Goal: Task Accomplishment & Management: Manage account settings

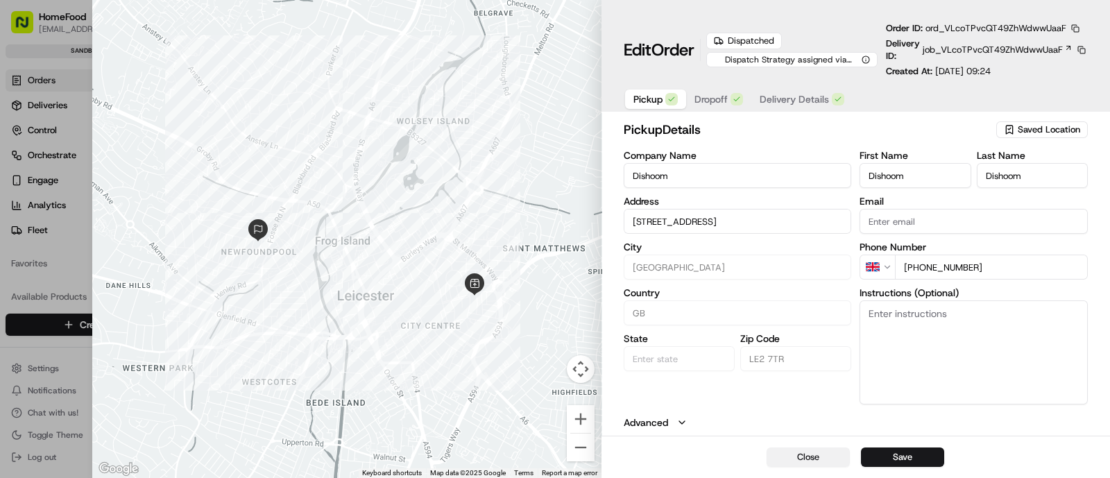
click at [809, 462] on button "Close" at bounding box center [808, 456] width 83 height 19
type input "+1"
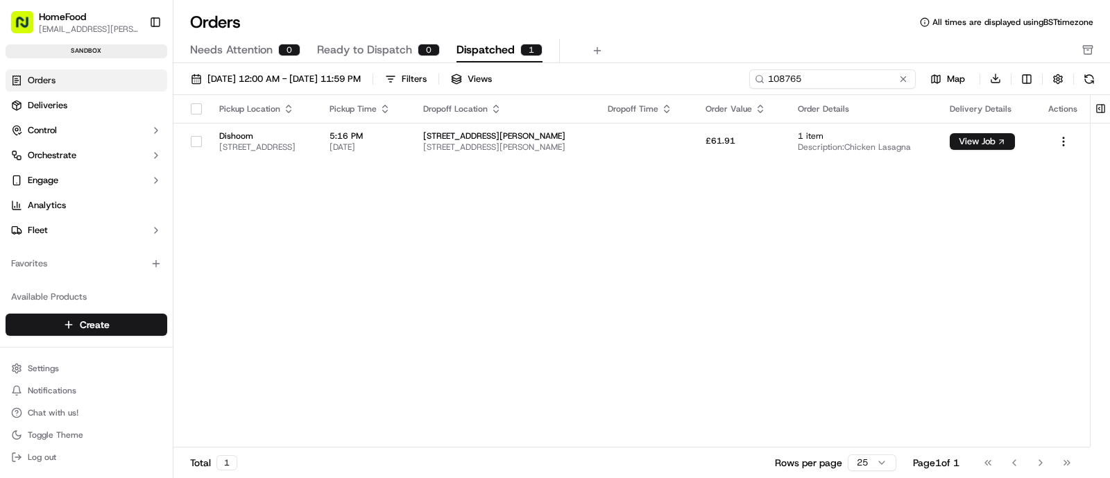
click at [859, 81] on input "108765" at bounding box center [832, 78] width 167 height 19
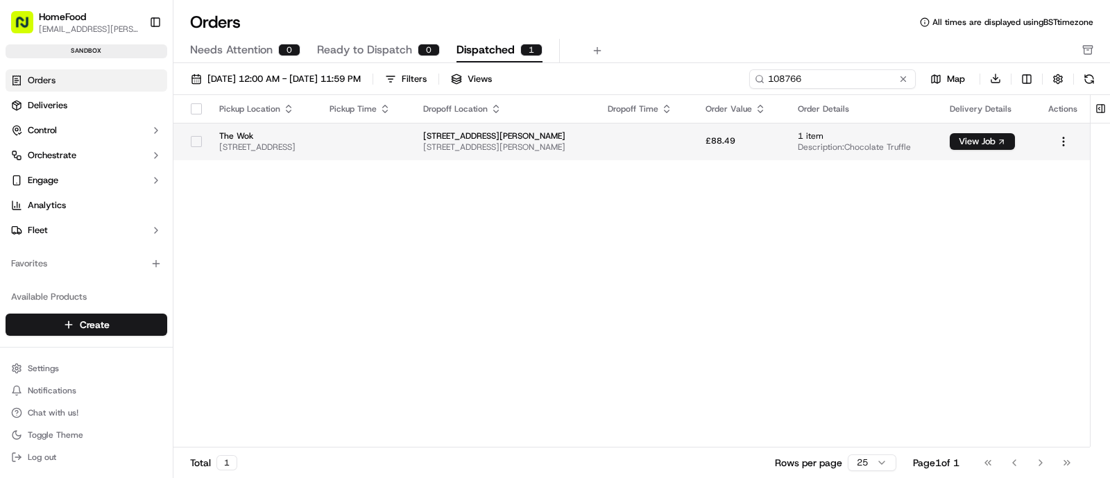
type input "108766"
click at [307, 151] on span "71 A594, Leicester LE4 2LZ, UK, Leicester, LE5 2LZ, GB" at bounding box center [263, 147] width 88 height 11
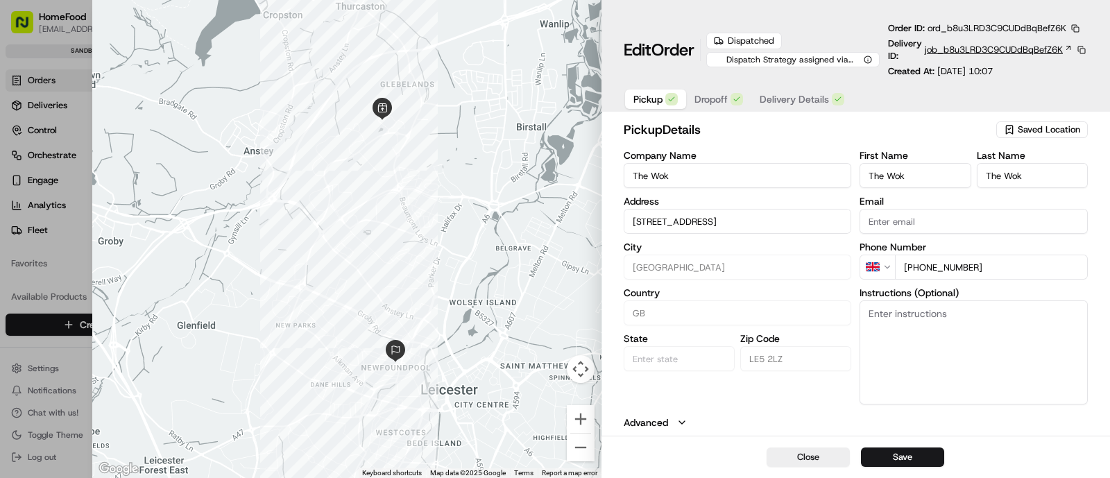
click at [926, 46] on span "job_b8u3LRD3C9CUDdBqBefZ6K" at bounding box center [994, 50] width 138 height 12
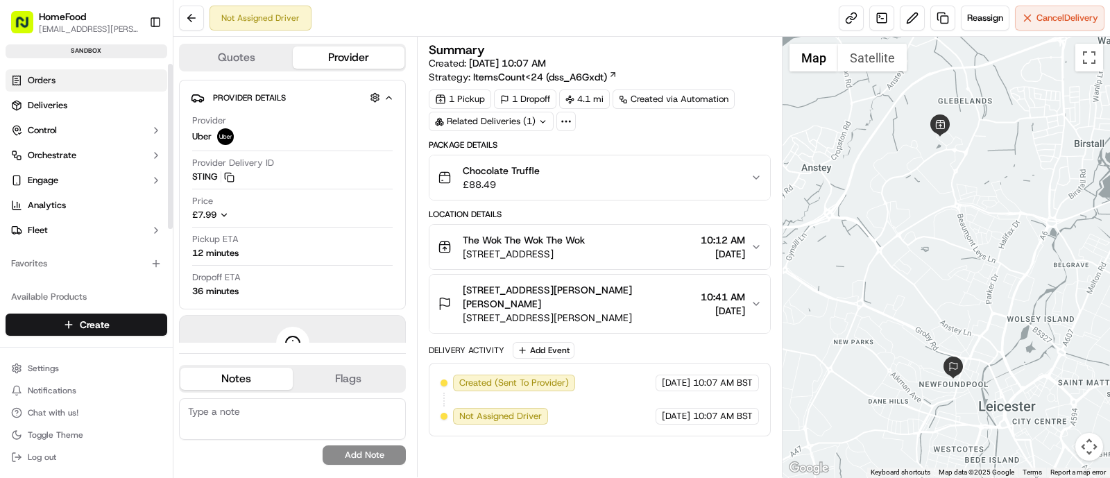
click at [55, 78] on span "Orders" at bounding box center [42, 80] width 28 height 12
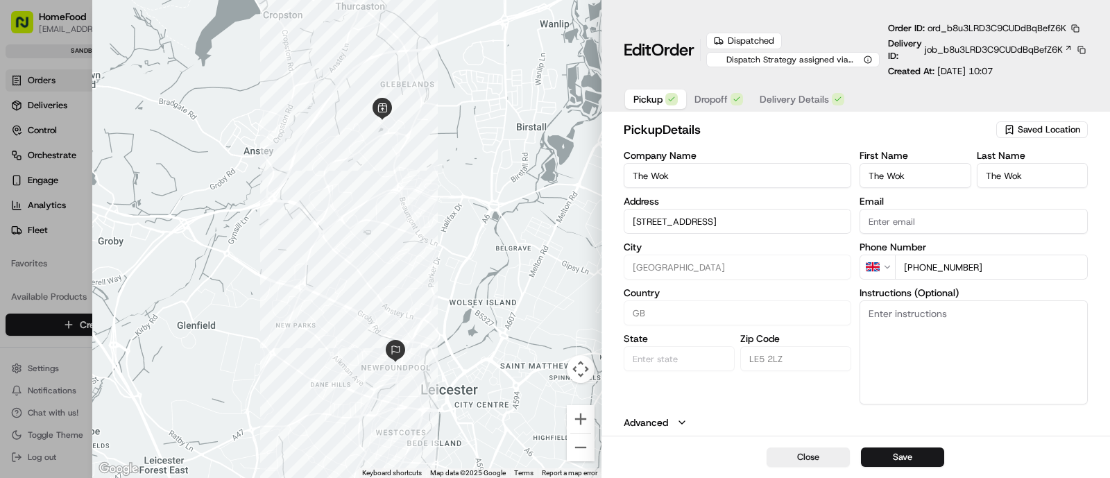
drag, startPoint x: 808, startPoint y: 459, endPoint x: 706, endPoint y: 297, distance: 191.7
click at [810, 459] on button "Close" at bounding box center [808, 456] width 83 height 19
type input "+1"
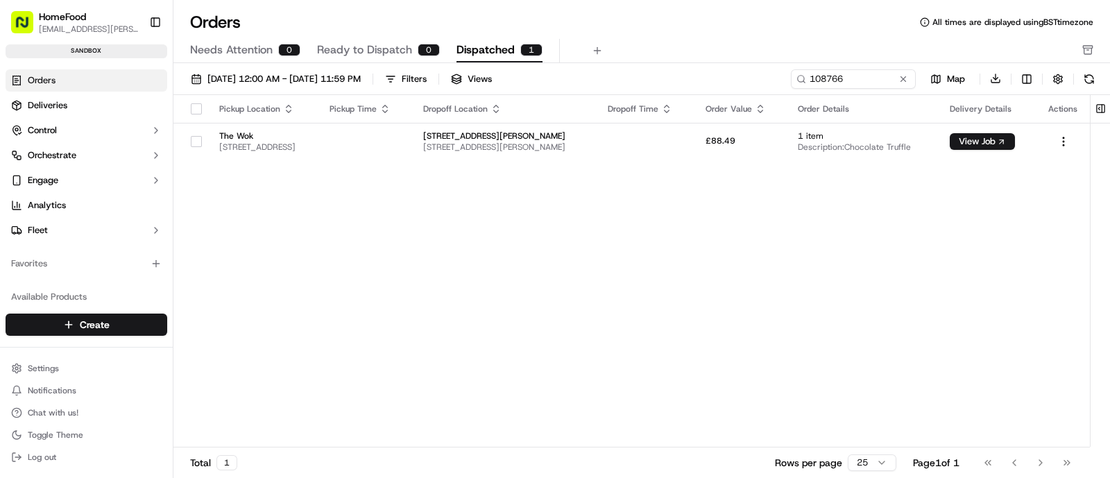
click at [483, 45] on span "Dispatched" at bounding box center [485, 50] width 58 height 17
click at [867, 82] on input "108766" at bounding box center [832, 78] width 167 height 19
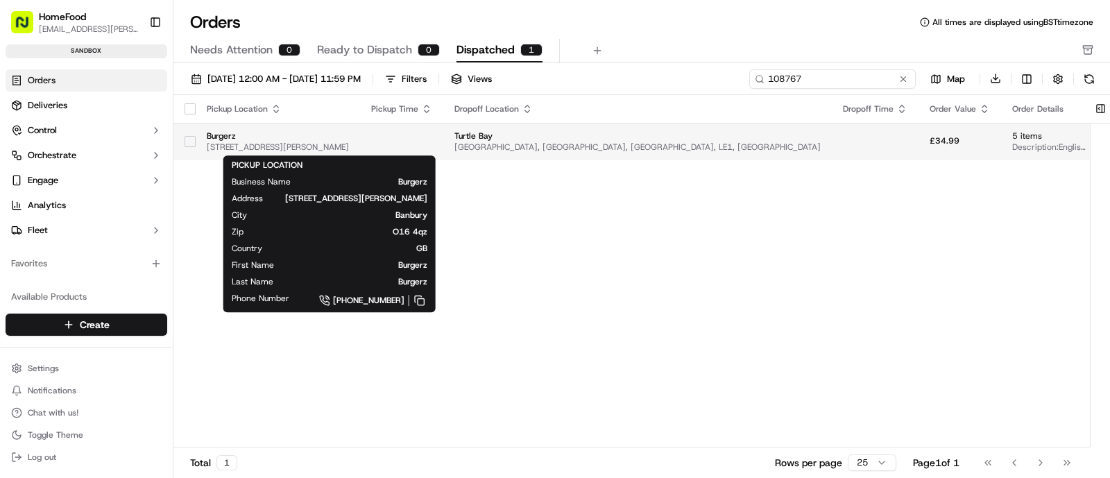
type input "108767"
click at [349, 148] on span "[STREET_ADDRESS][PERSON_NAME]" at bounding box center [278, 147] width 142 height 11
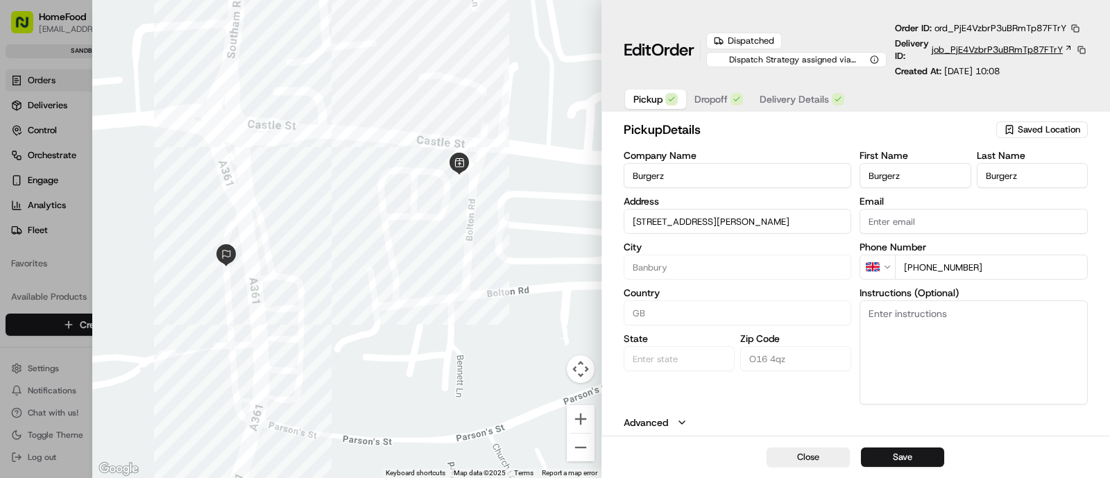
click at [1009, 53] on span "job_PjE4VzbrP3uBRmTp87FTrY" at bounding box center [997, 50] width 131 height 12
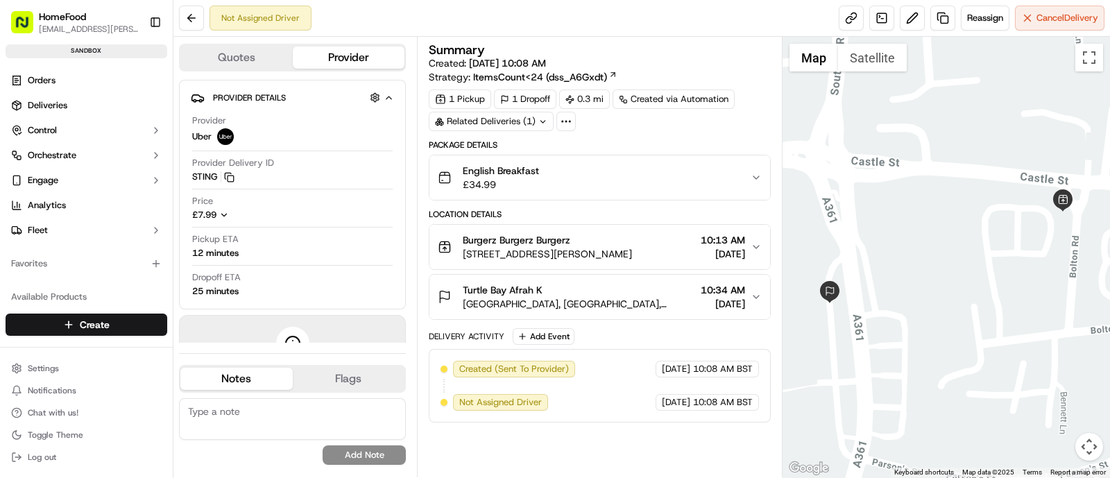
click at [760, 178] on icon "button" at bounding box center [756, 177] width 11 height 11
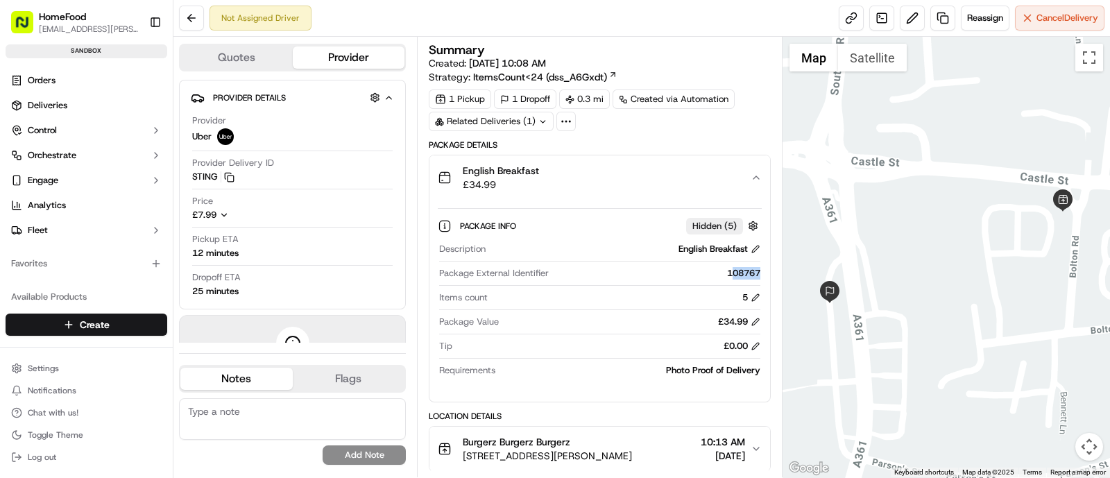
drag, startPoint x: 728, startPoint y: 275, endPoint x: 765, endPoint y: 275, distance: 36.8
click at [765, 275] on div "Package Info Hidden ( 5 ) Description English Breakfast Package External Identi…" at bounding box center [599, 295] width 341 height 191
click at [630, 275] on div "108767" at bounding box center [657, 273] width 206 height 12
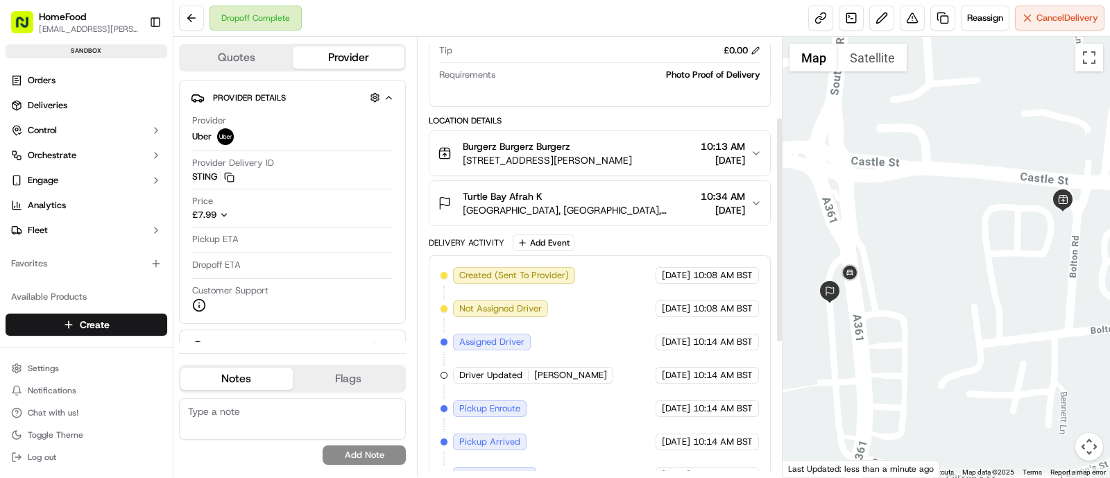
scroll to position [155, 0]
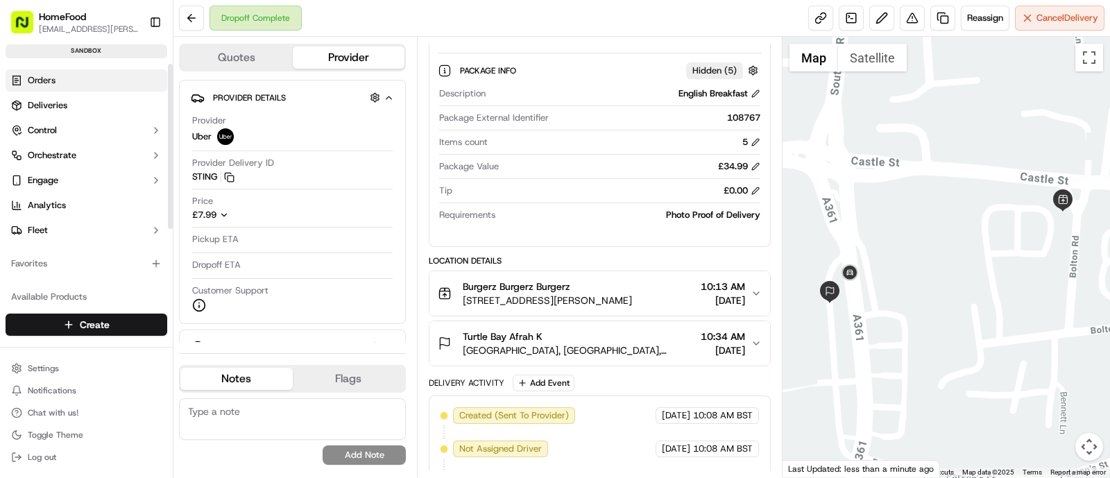
click at [49, 80] on span "Orders" at bounding box center [42, 80] width 28 height 12
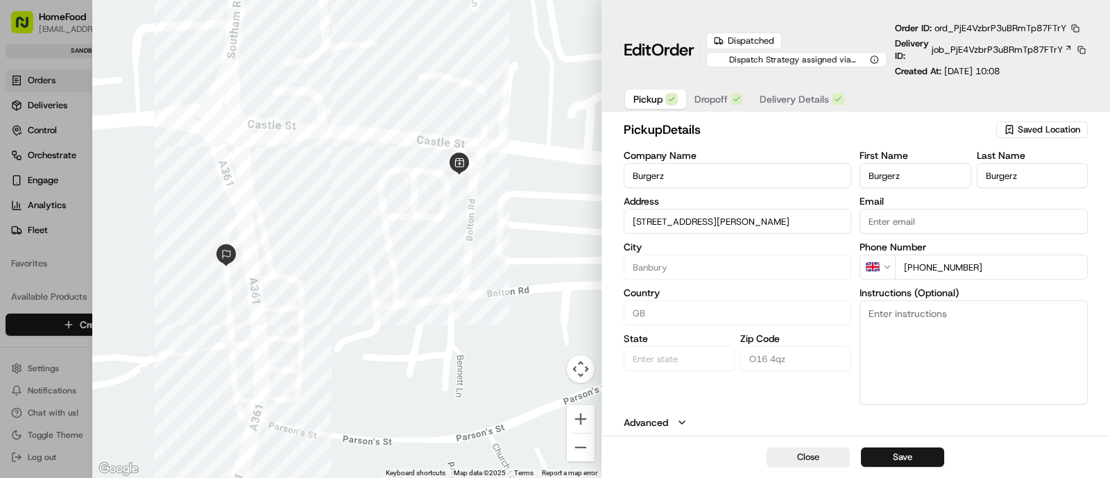
click at [964, 57] on div "Delivery ID: job_PjE4VzbrP3uBRmTp87FTrY" at bounding box center [991, 49] width 193 height 25
click at [957, 50] on span "job_PjE4VzbrP3uBRmTp87FTrY" at bounding box center [997, 50] width 131 height 12
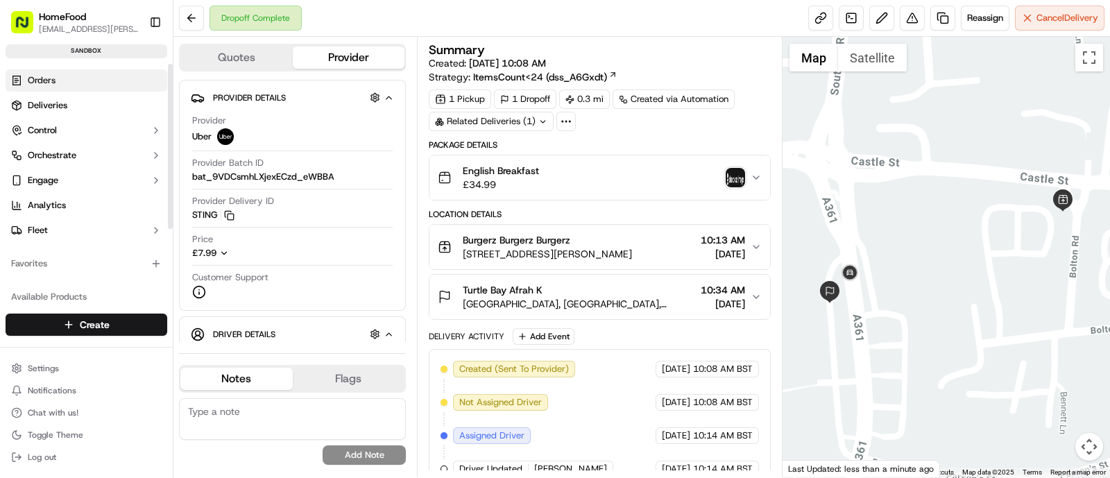
click at [28, 81] on span "Orders" at bounding box center [42, 80] width 28 height 12
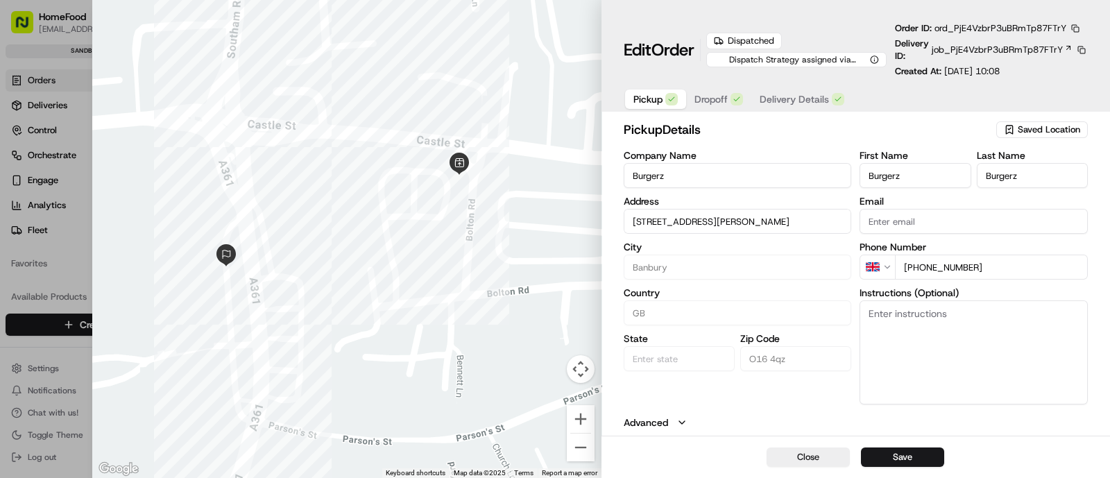
click at [809, 468] on div "Close Save" at bounding box center [855, 457] width 509 height 42
click at [808, 456] on button "Close" at bounding box center [808, 456] width 83 height 19
type input "+1"
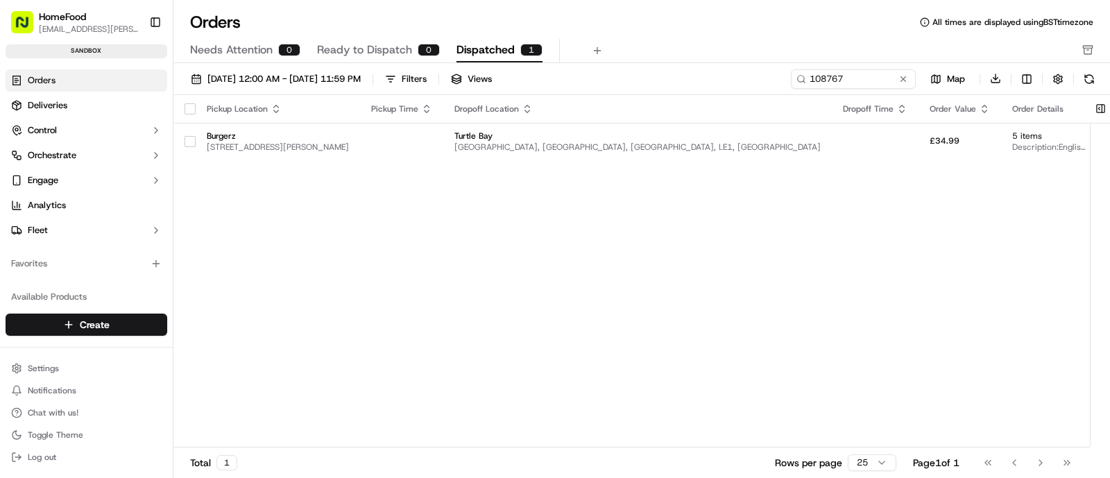
click at [590, 281] on div "Pickup Location Pickup Time Dropoff Location Dropoff Time Order Value Order Det…" at bounding box center [705, 271] width 1064 height 353
click at [479, 227] on div "Pickup Location Pickup Time Dropoff Location Dropoff Time Order Value Order Det…" at bounding box center [705, 271] width 1064 height 353
click at [860, 85] on input "108767" at bounding box center [832, 78] width 167 height 19
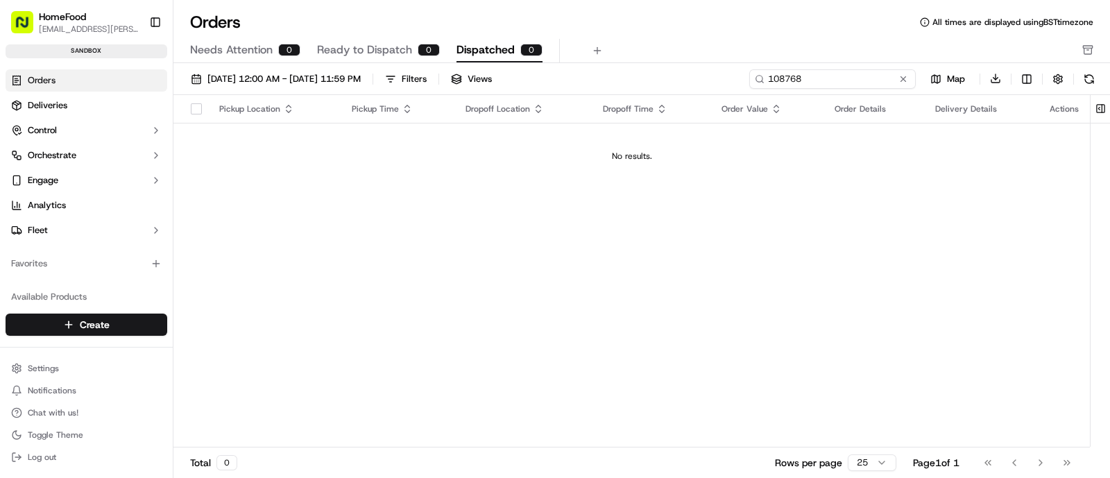
type input "108768"
click at [812, 74] on input "108768" at bounding box center [832, 78] width 167 height 19
click at [824, 77] on input "108768" at bounding box center [832, 78] width 167 height 19
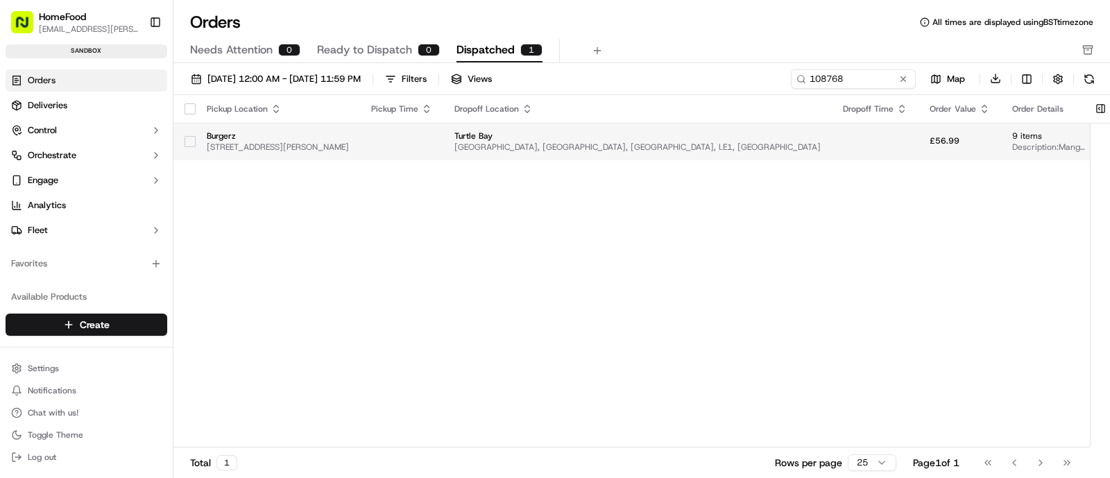
click at [270, 142] on span "[STREET_ADDRESS][PERSON_NAME]" at bounding box center [278, 147] width 142 height 11
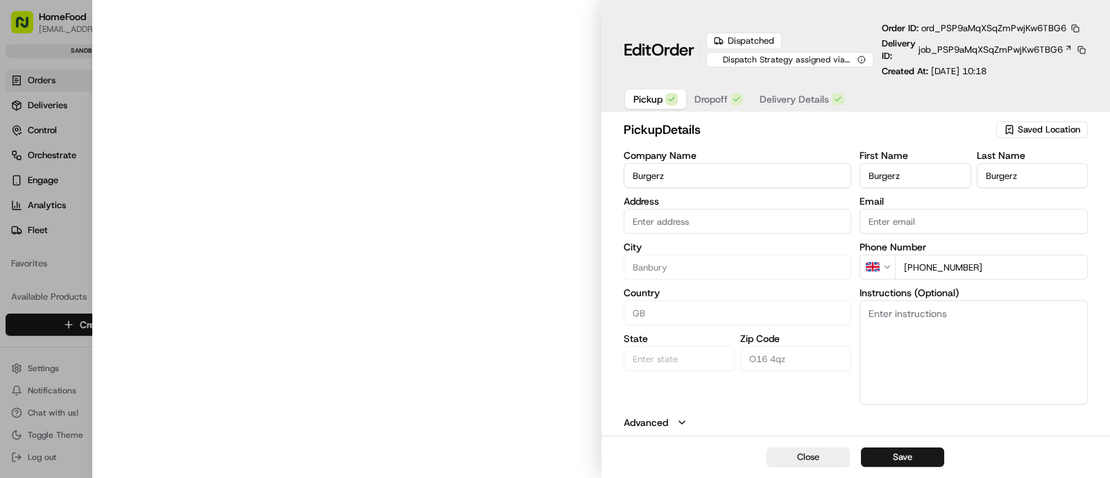
type input "[STREET_ADDRESS][PERSON_NAME]"
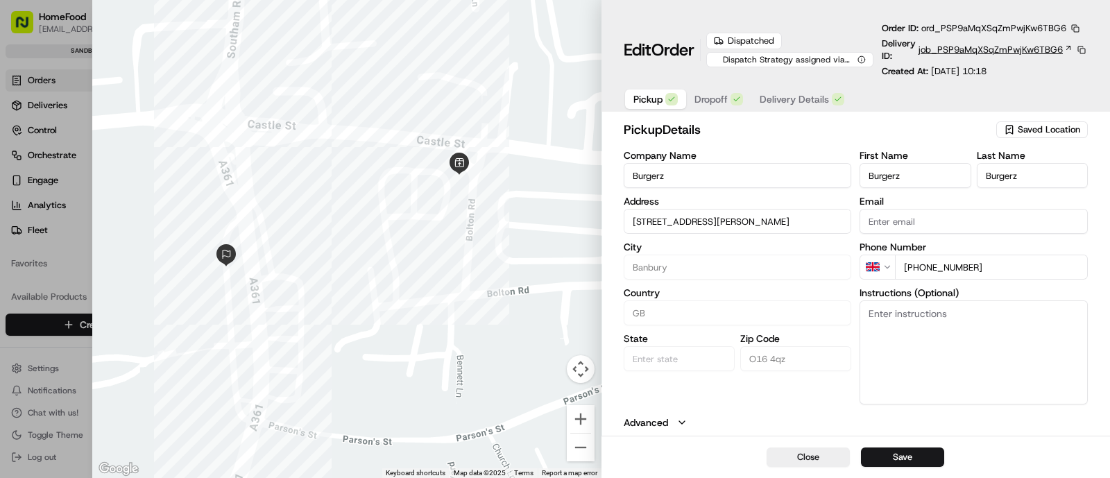
click at [964, 47] on span "job_PSP9aMqXSqZmPwjKw6TBG6" at bounding box center [991, 50] width 144 height 12
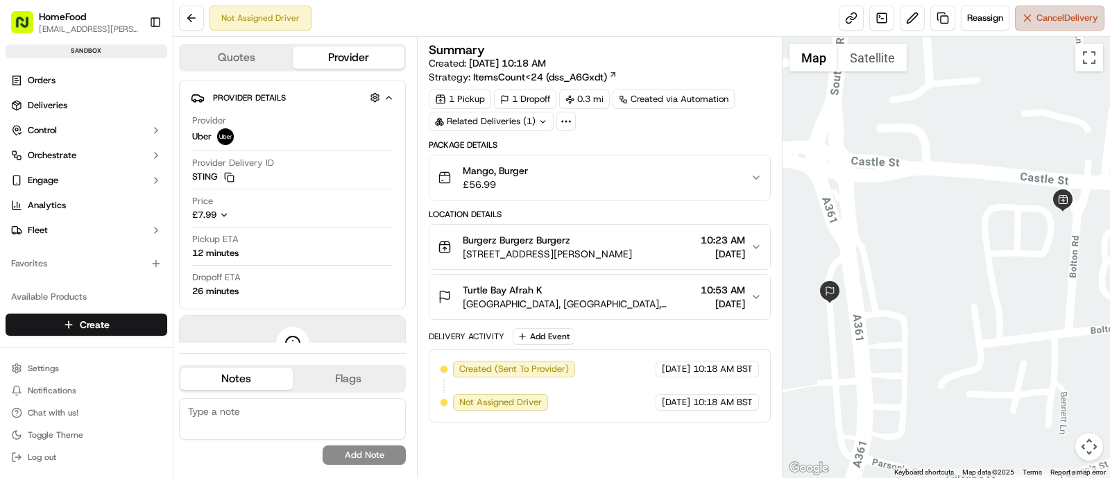
click at [1055, 20] on span "Cancel Delivery" at bounding box center [1067, 18] width 62 height 12
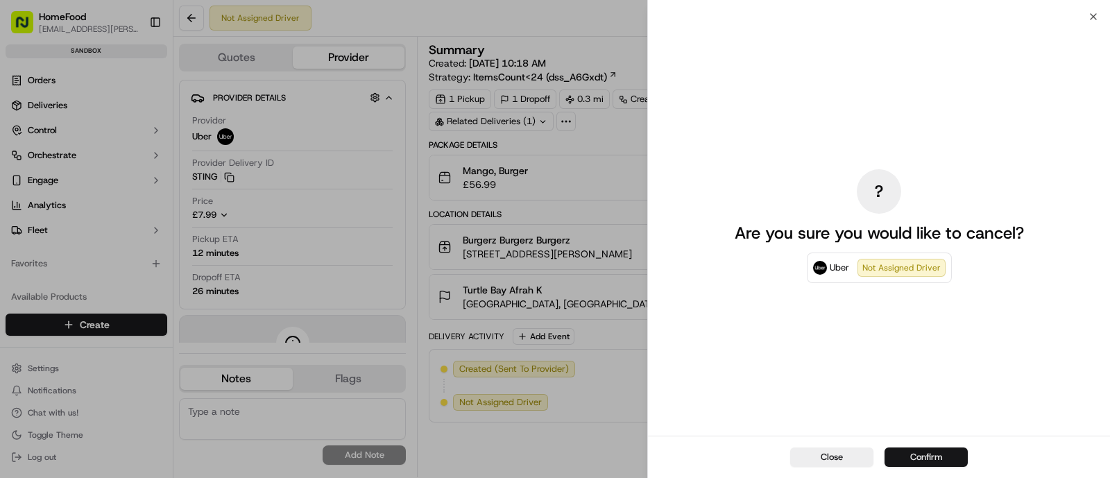
click at [915, 463] on button "Confirm" at bounding box center [926, 456] width 83 height 19
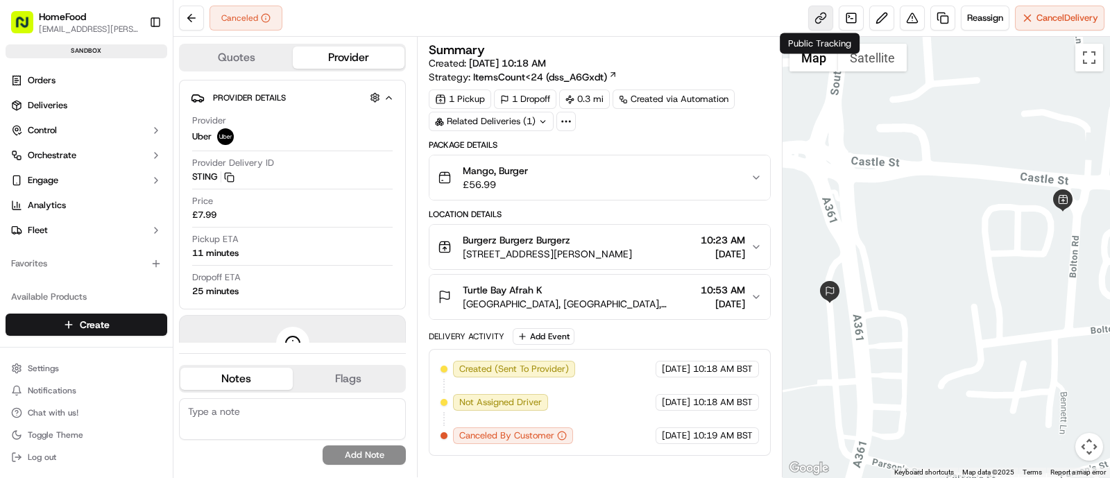
click at [826, 19] on link at bounding box center [820, 18] width 25 height 25
click at [854, 19] on link at bounding box center [851, 18] width 25 height 25
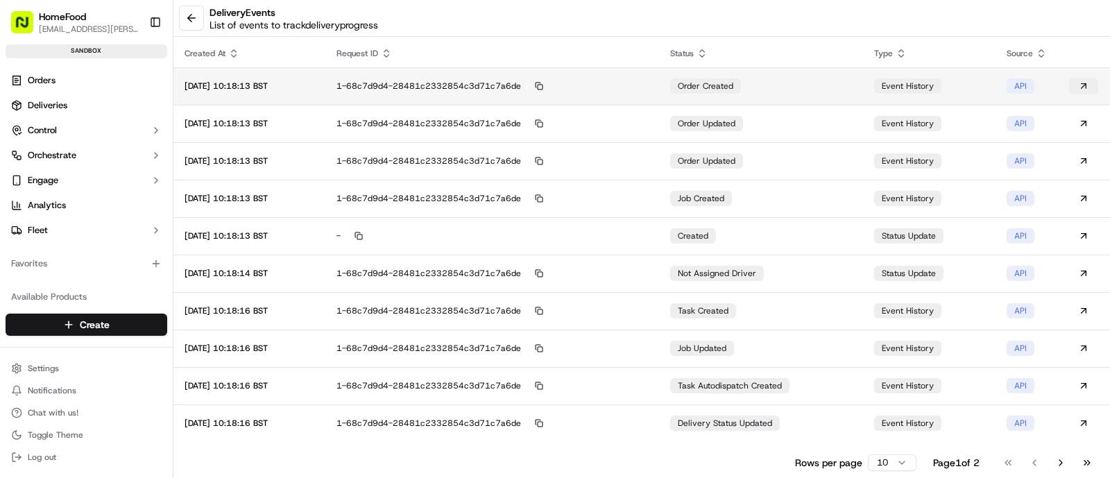
click at [1090, 83] on button at bounding box center [1083, 86] width 29 height 17
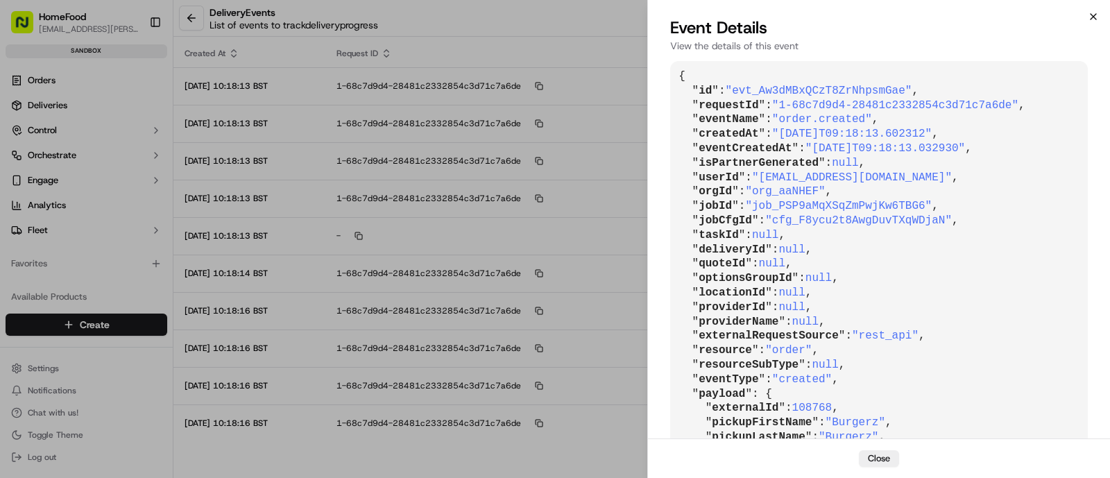
click at [1098, 14] on icon "button" at bounding box center [1093, 16] width 11 height 11
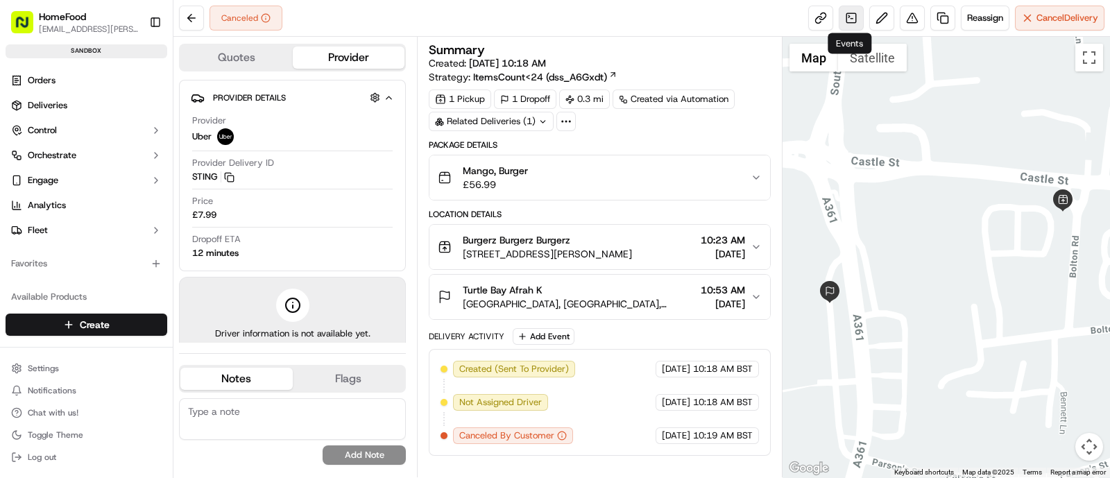
click at [855, 19] on link at bounding box center [851, 18] width 25 height 25
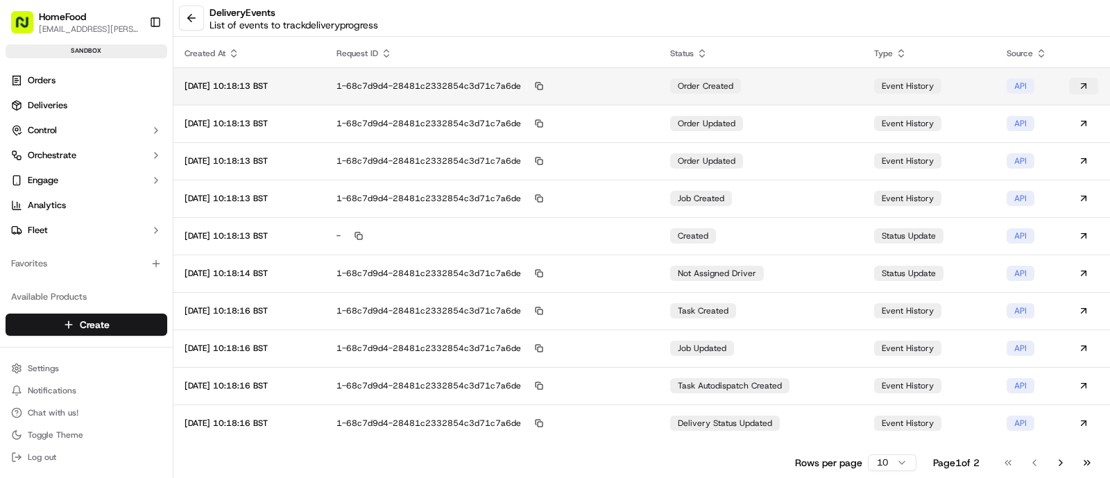
click at [1079, 85] on button at bounding box center [1083, 86] width 29 height 17
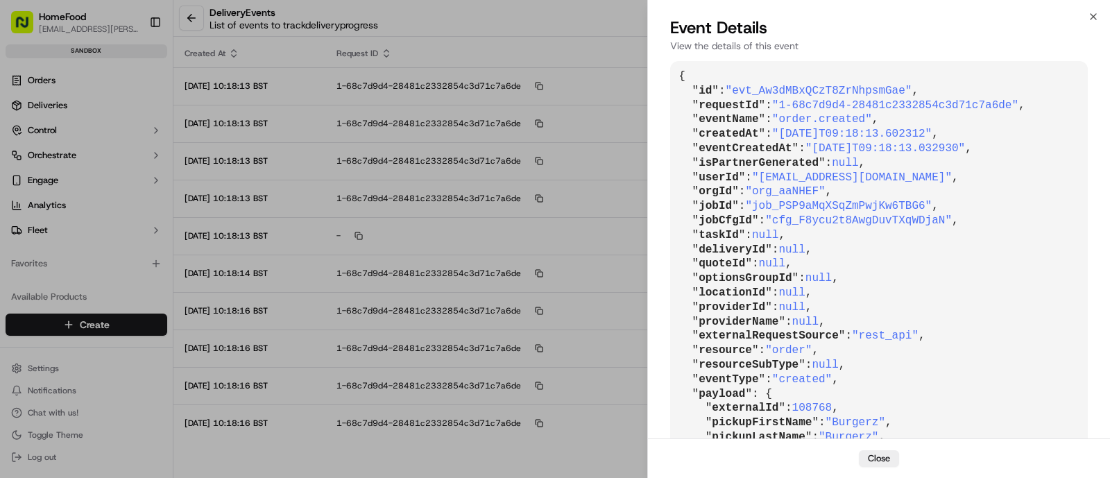
click at [1100, 15] on div "Close Event Details View the details of this event { " id ": "evt_Aw3dMBxQCzT8Z…" at bounding box center [878, 239] width 463 height 478
click at [1091, 15] on icon "button" at bounding box center [1094, 17] width 6 height 6
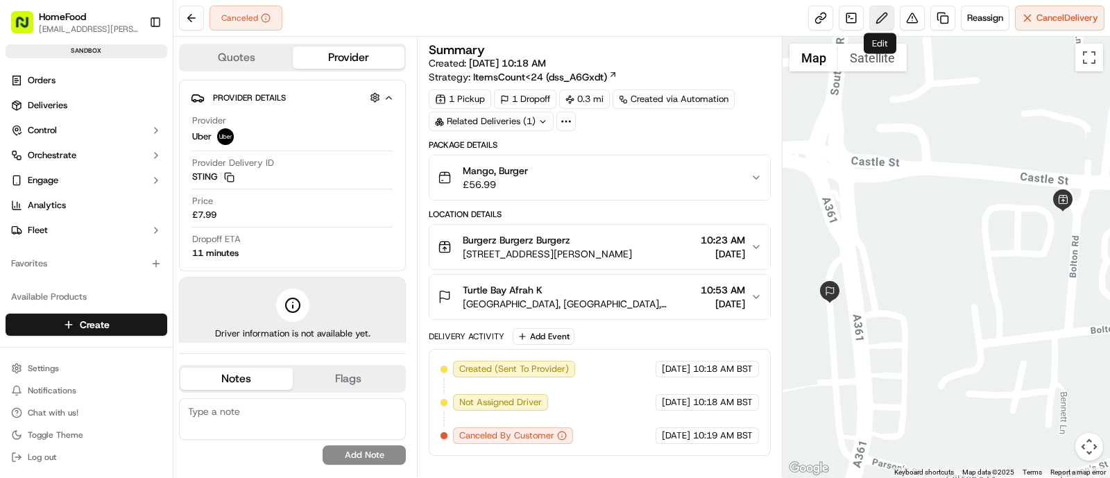
click at [876, 20] on button at bounding box center [881, 18] width 25 height 25
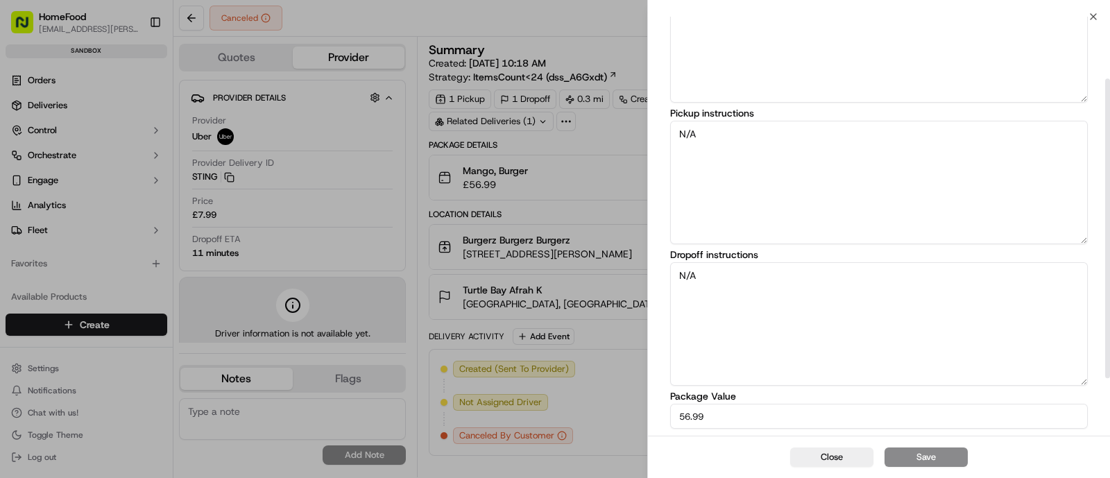
scroll to position [167, 0]
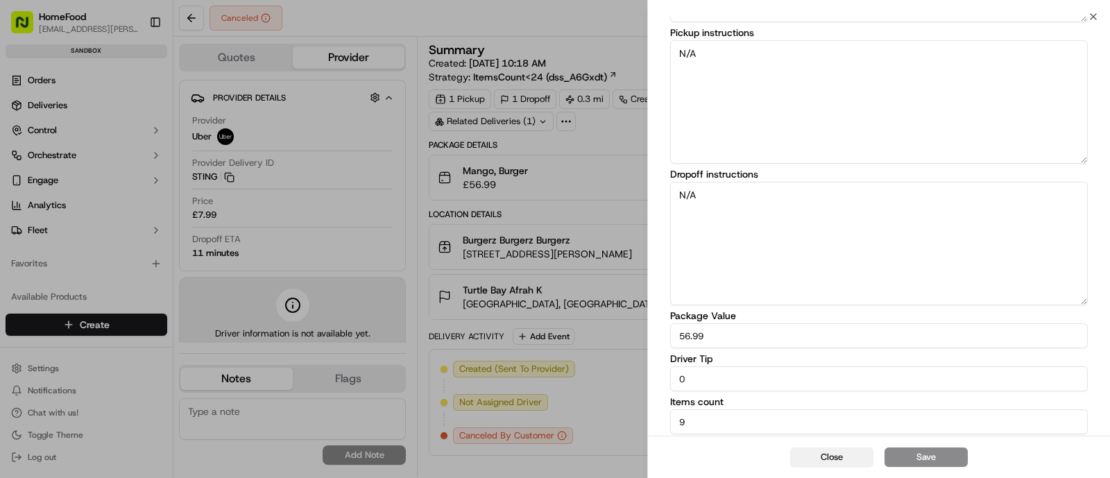
click at [842, 452] on button "Close" at bounding box center [831, 456] width 83 height 19
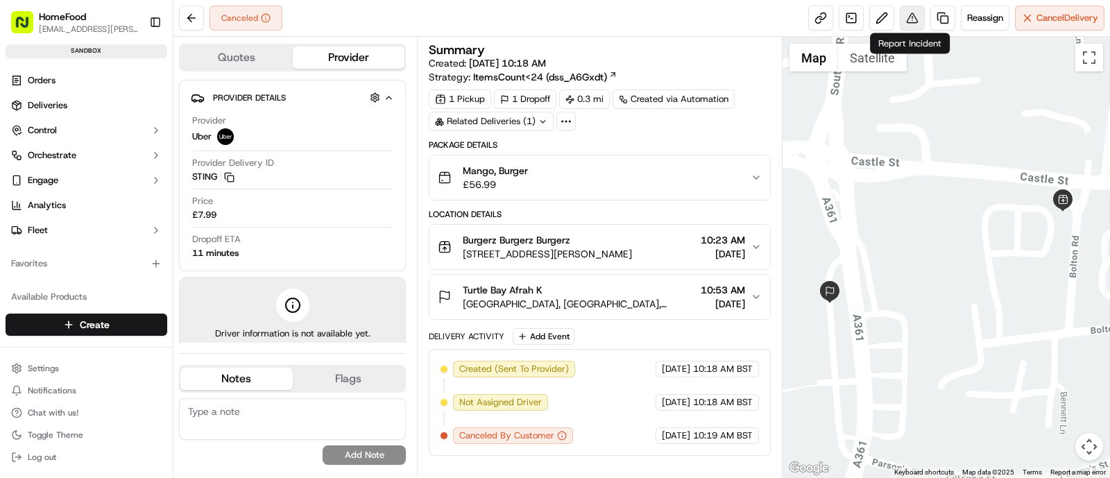
click at [911, 26] on button at bounding box center [912, 18] width 25 height 25
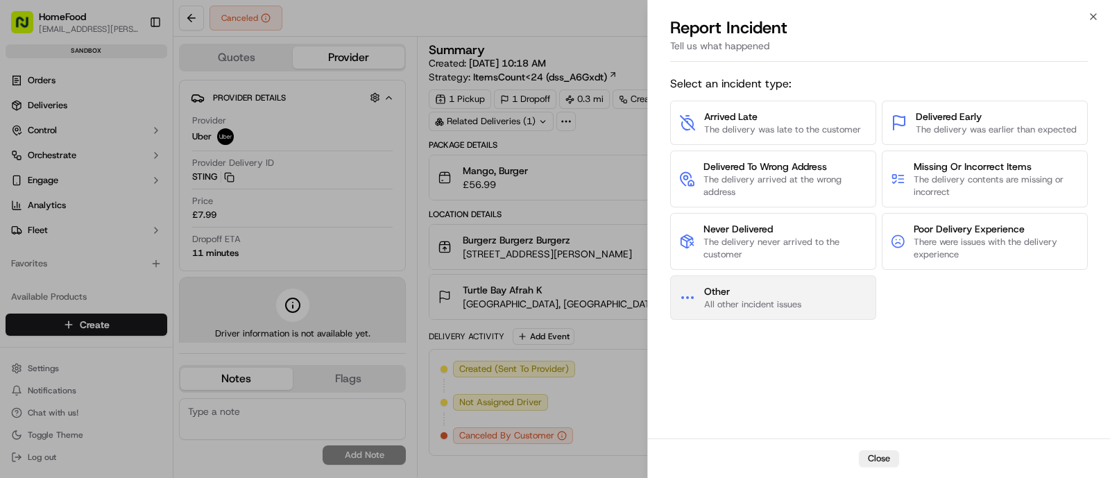
click at [744, 300] on span "All other incident issues" at bounding box center [752, 304] width 97 height 12
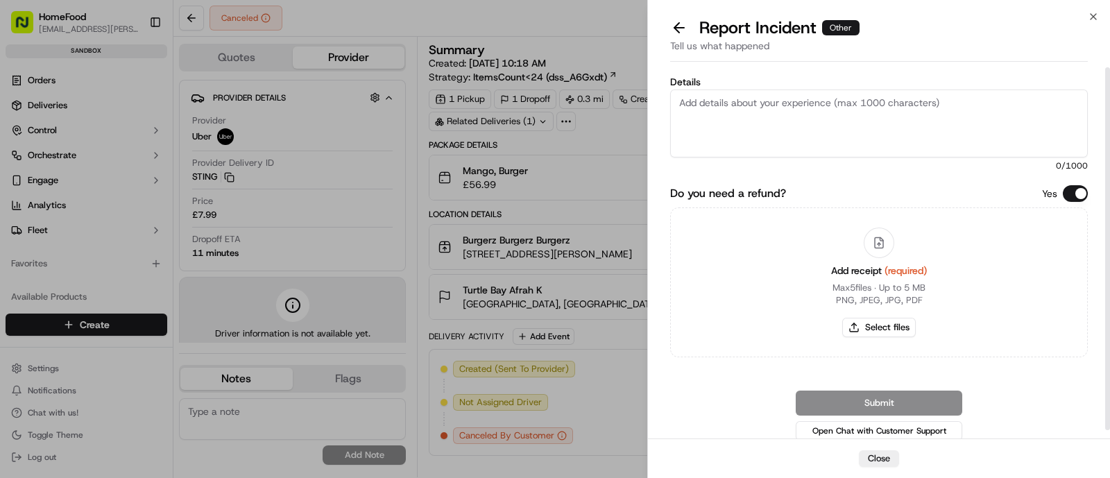
scroll to position [0, 0]
click at [749, 118] on textarea "Details" at bounding box center [879, 125] width 418 height 68
click at [880, 459] on button "Close" at bounding box center [879, 458] width 40 height 17
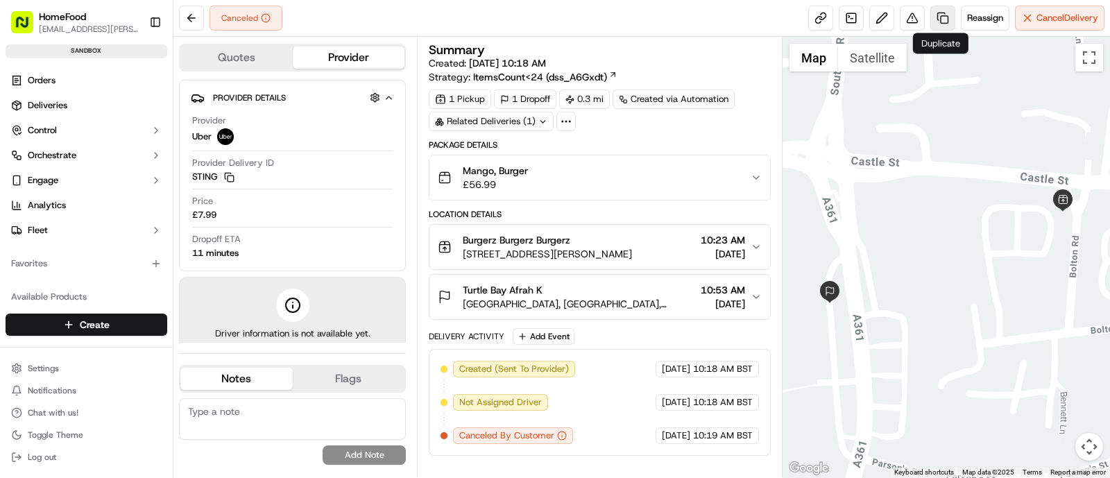
click at [934, 19] on link at bounding box center [942, 18] width 25 height 25
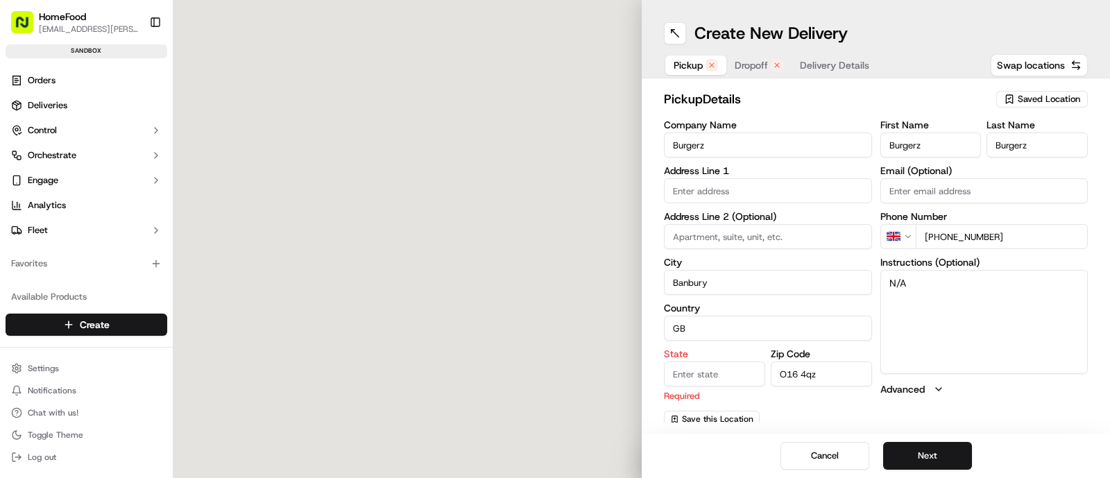
type input "[STREET_ADDRESS][PERSON_NAME]"
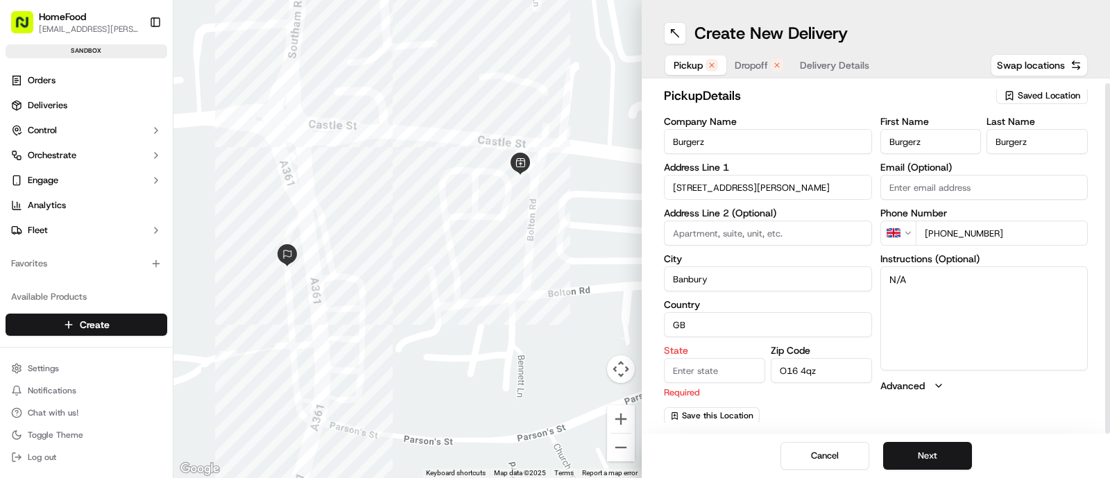
scroll to position [4, 0]
click at [941, 445] on button "Next" at bounding box center [927, 456] width 89 height 28
click at [713, 368] on input "State" at bounding box center [714, 369] width 101 height 25
click at [701, 422] on button "Save this Location" at bounding box center [712, 415] width 96 height 17
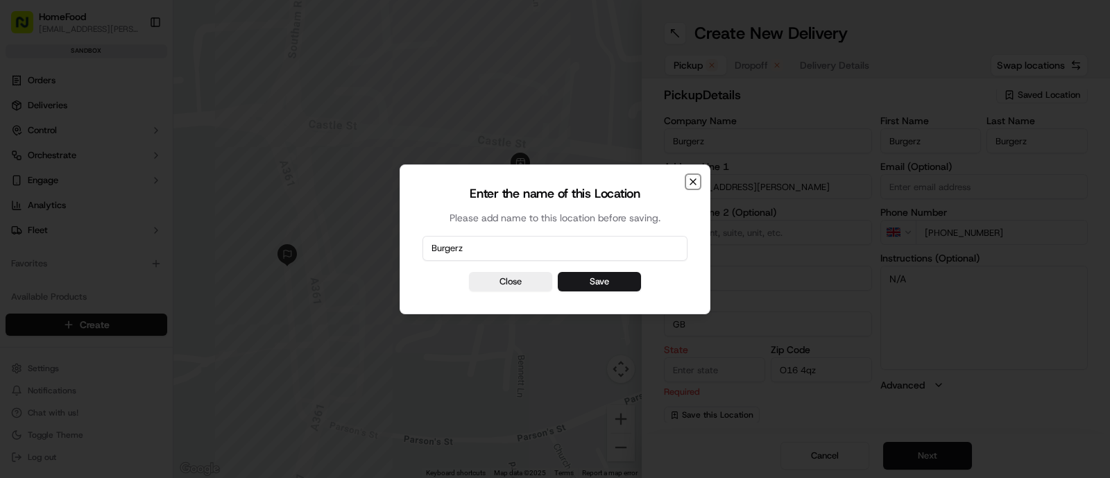
click at [694, 178] on icon "button" at bounding box center [693, 181] width 11 height 11
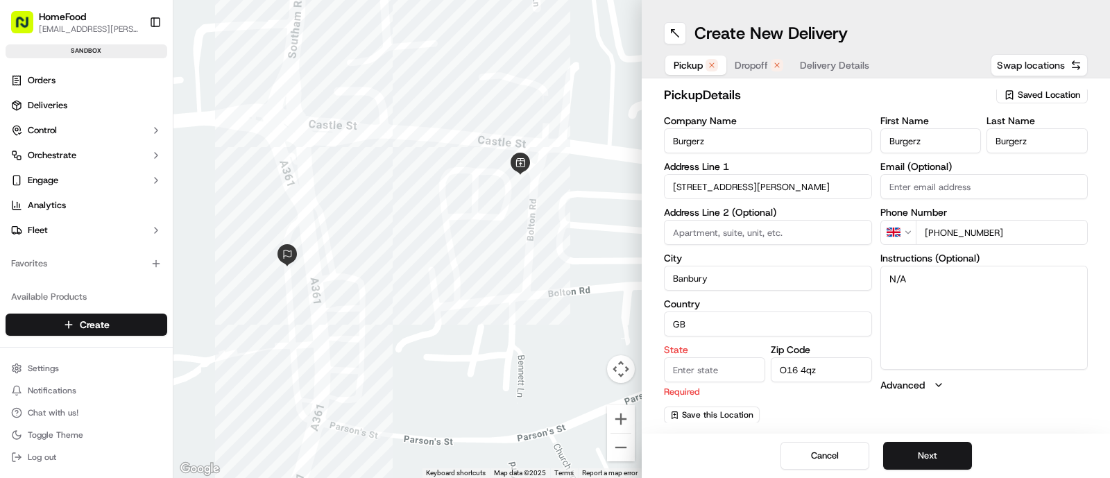
click at [1050, 61] on span "Swap locations" at bounding box center [1031, 65] width 68 height 14
type input "Turtle Bay"
type input "[GEOGRAPHIC_DATA], [GEOGRAPHIC_DATA]"
type input "[GEOGRAPHIC_DATA]"
type input "LE1"
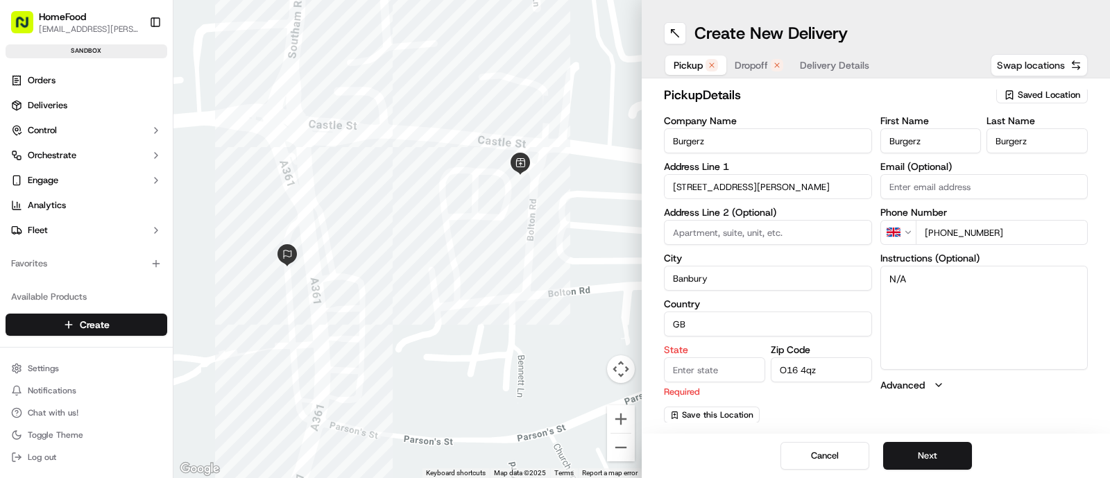
type input "Afrah"
type input "K"
type input "[PHONE_NUMBER]"
click at [1050, 61] on span "Swap locations" at bounding box center [1031, 65] width 68 height 14
type input "Burgerz"
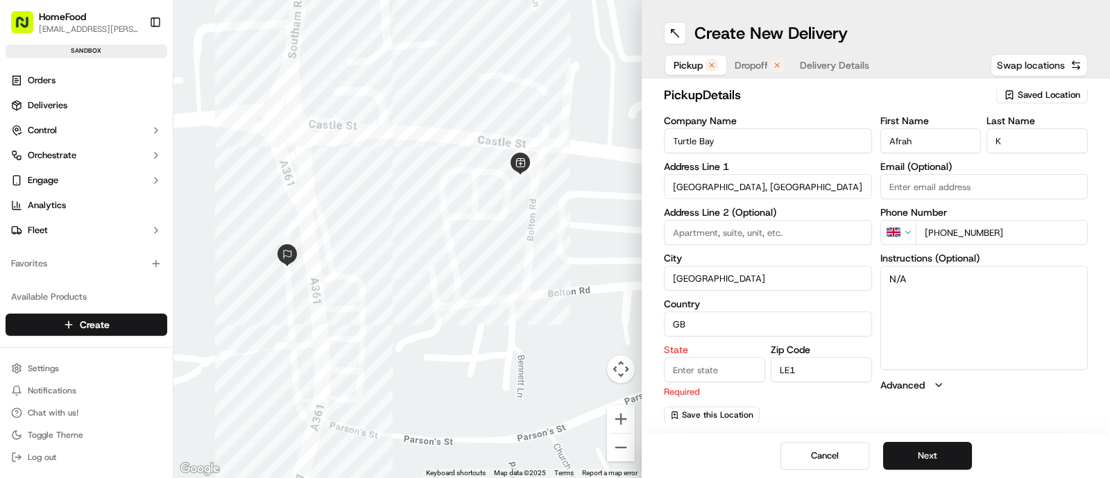
type input "[STREET_ADDRESS][PERSON_NAME]"
type input "Banbury"
type input "O16 4qz"
type input "Burgerz"
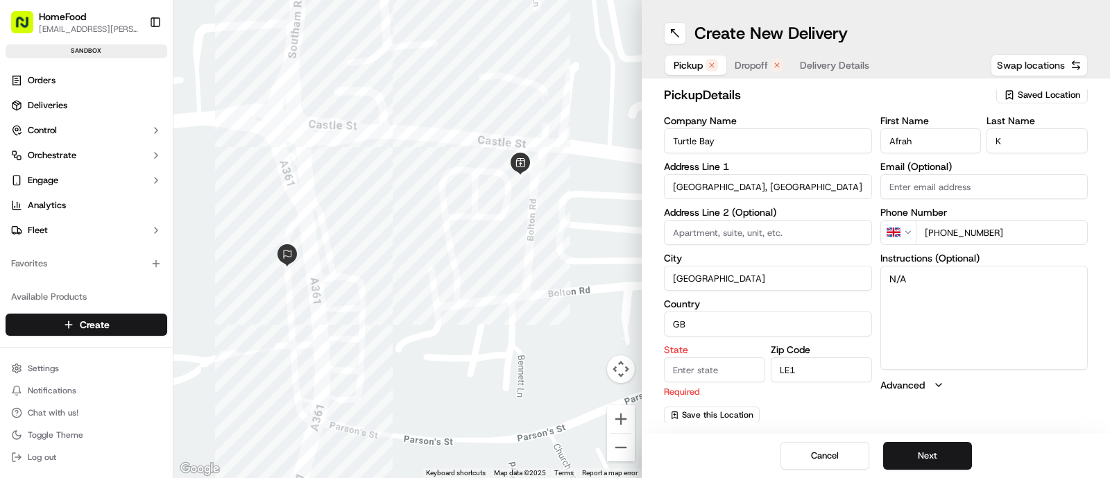
type input "[PHONE_NUMBER]"
click at [830, 456] on button "Cancel" at bounding box center [824, 456] width 89 height 28
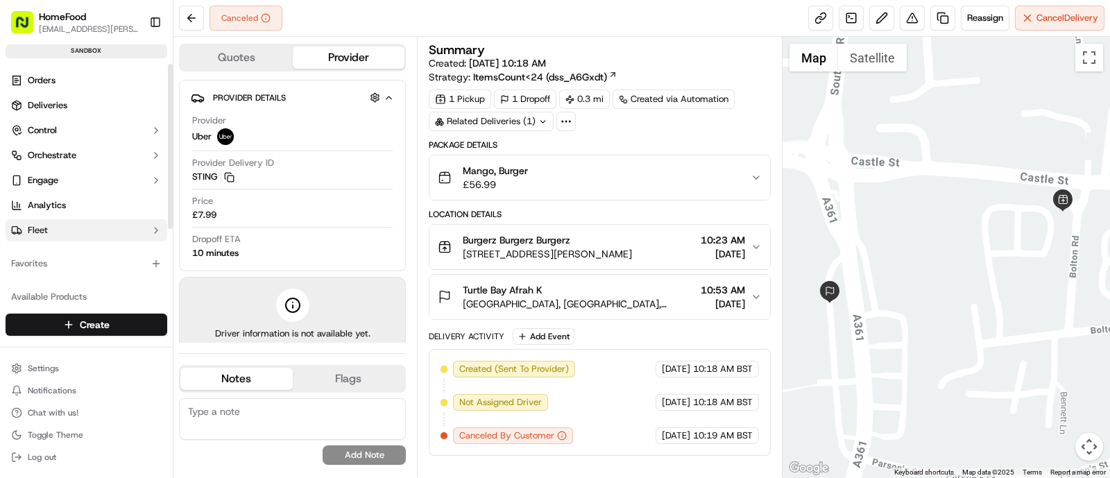
click at [43, 232] on span "Fleet" at bounding box center [38, 230] width 20 height 12
